Goal: Task Accomplishment & Management: Complete application form

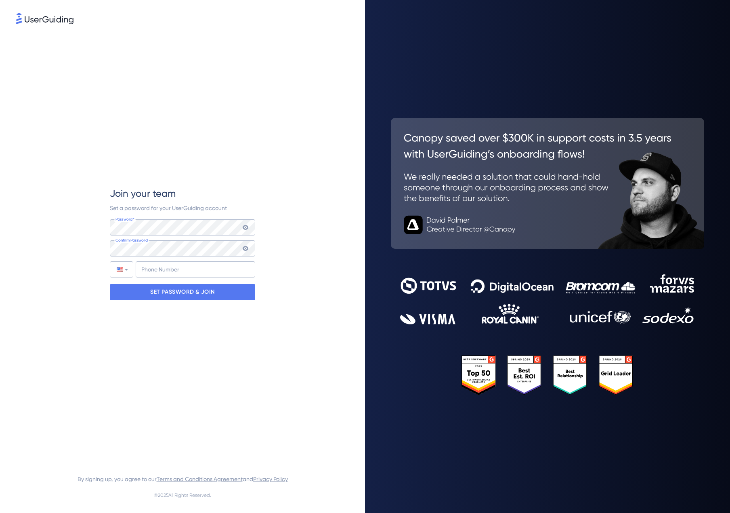
click at [74, 238] on div "Join your team Set a password for your UserGuiding account Password* Your passw…" at bounding box center [182, 243] width 333 height 435
click at [134, 270] on div "Phone Number +1" at bounding box center [182, 269] width 145 height 16
click at [128, 271] on div at bounding box center [121, 269] width 23 height 15
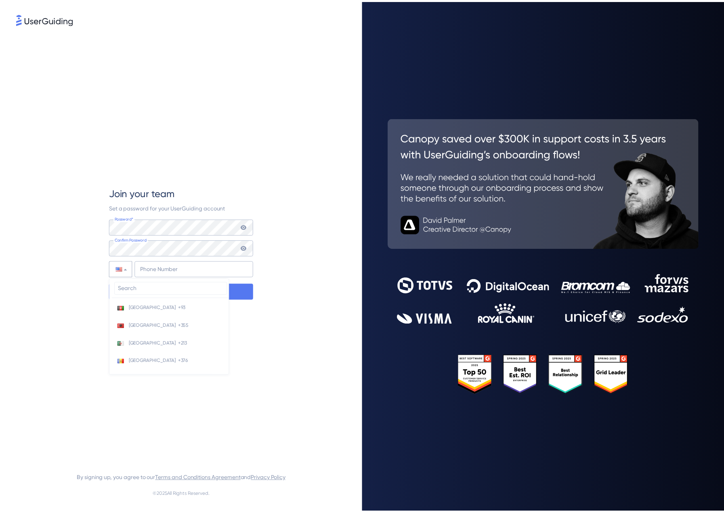
scroll to position [3512, 0]
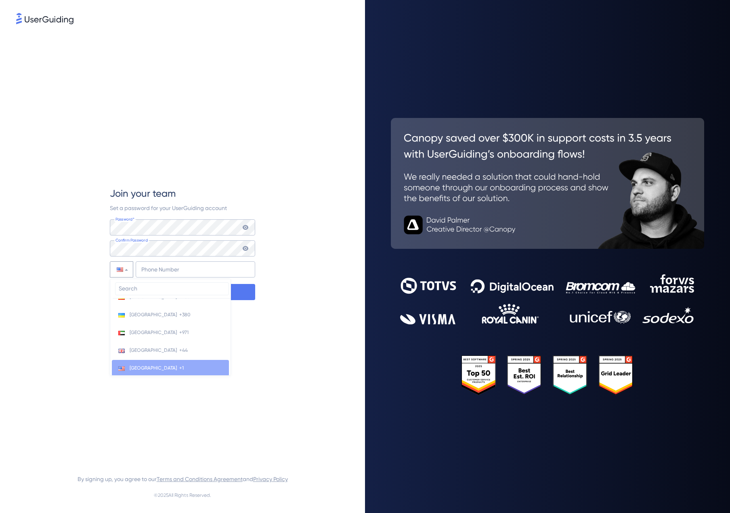
click at [128, 271] on div at bounding box center [121, 269] width 23 height 15
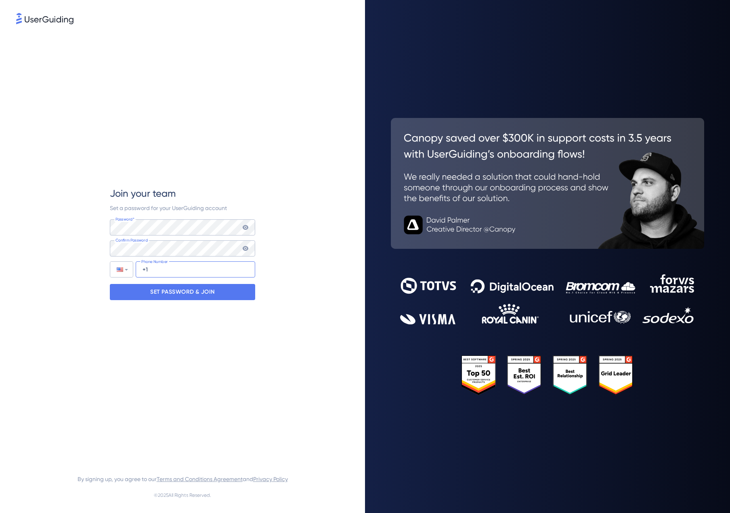
click at [157, 270] on input "+1" at bounding box center [196, 269] width 120 height 16
click at [33, 284] on div "Join your team Set a password for your UserGuiding account Password* Your passw…" at bounding box center [182, 243] width 333 height 435
click at [161, 271] on input "+1" at bounding box center [196, 269] width 120 height 16
drag, startPoint x: 42, startPoint y: 277, endPoint x: 127, endPoint y: 273, distance: 85.3
click at [42, 277] on div "Join your team Set a password for your UserGuiding account Password* Your passw…" at bounding box center [182, 243] width 333 height 435
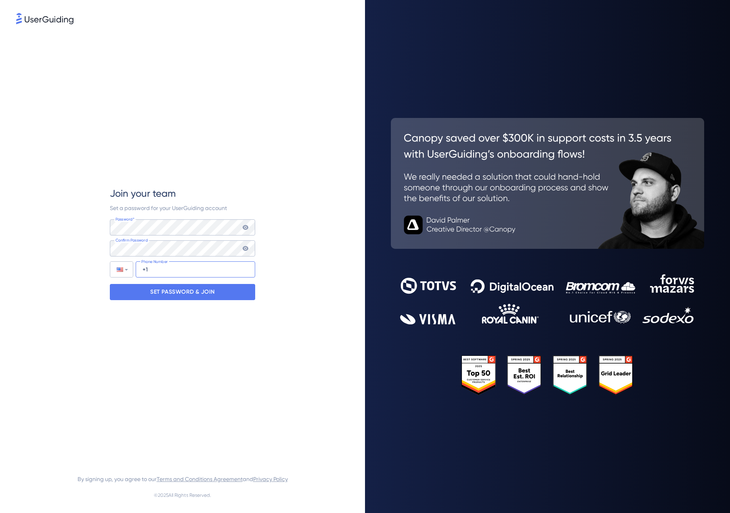
click at [169, 271] on input "+1" at bounding box center [196, 269] width 120 height 16
type input "[PHONE_NUMBER]"
click at [78, 314] on div "Join your team Set a password for your UserGuiding account Password* Your passw…" at bounding box center [182, 243] width 333 height 435
click at [189, 294] on p "SET PASSWORD & JOIN" at bounding box center [182, 291] width 65 height 13
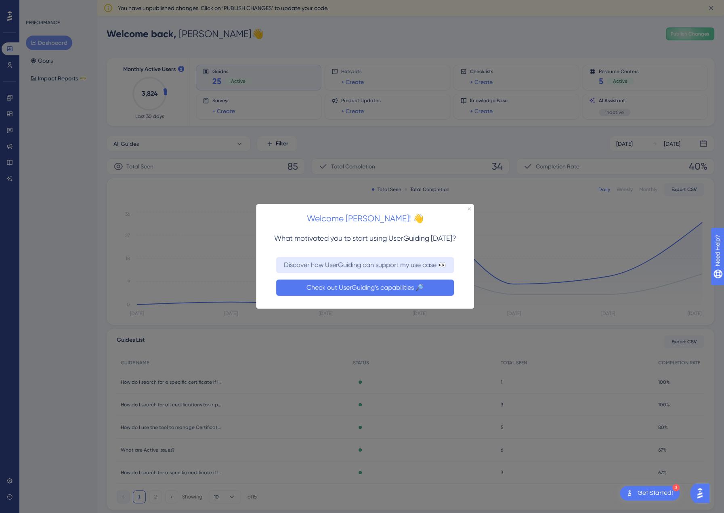
click at [361, 292] on button "Check out UserGuiding’s capabilities 🔎" at bounding box center [365, 287] width 178 height 16
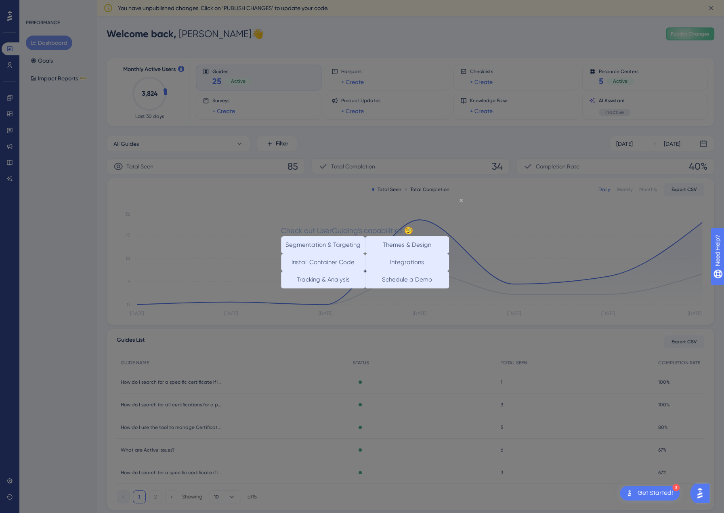
click at [462, 200] on icon "Close Preview" at bounding box center [461, 200] width 3 height 3
